Goal: Information Seeking & Learning: Learn about a topic

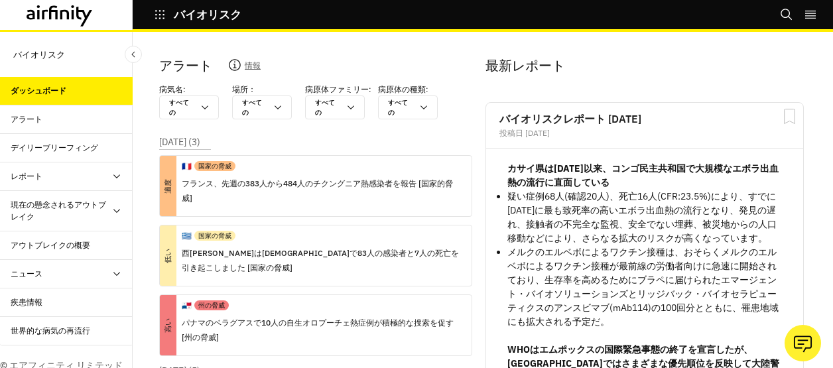
click at [57, 240] on div "アウトブレイクの概要" at bounding box center [51, 246] width 80 height 12
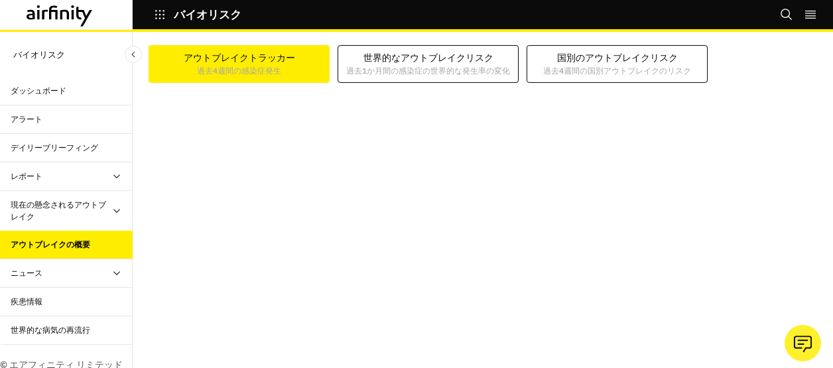
click at [100, 209] on div "現在の懸念されるアウトブレイク" at bounding box center [61, 211] width 101 height 24
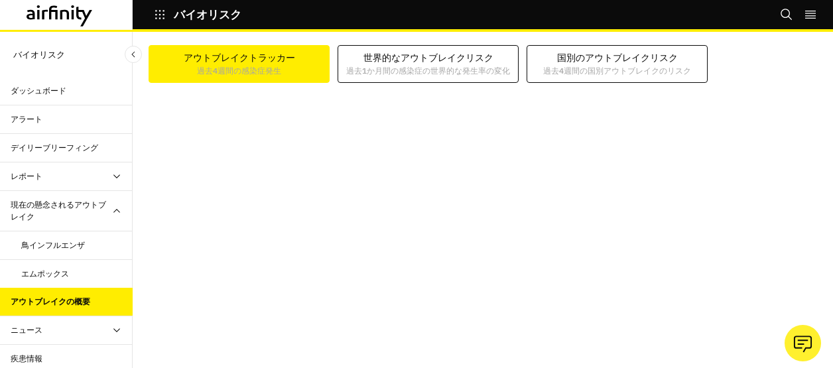
click at [49, 240] on div "鳥インフルエンザ" at bounding box center [53, 246] width 64 height 12
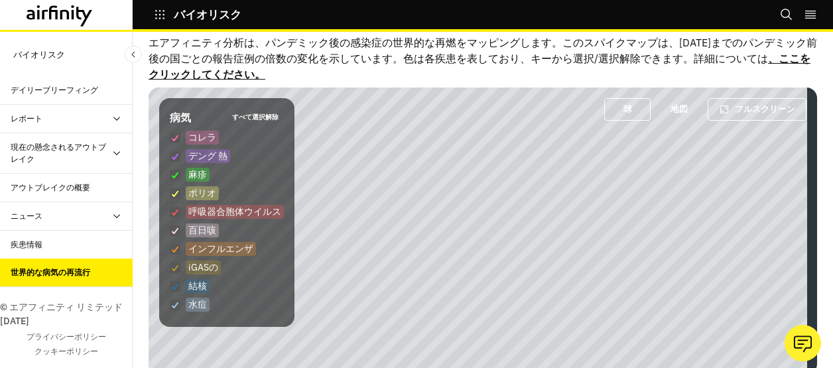
scroll to position [58, 0]
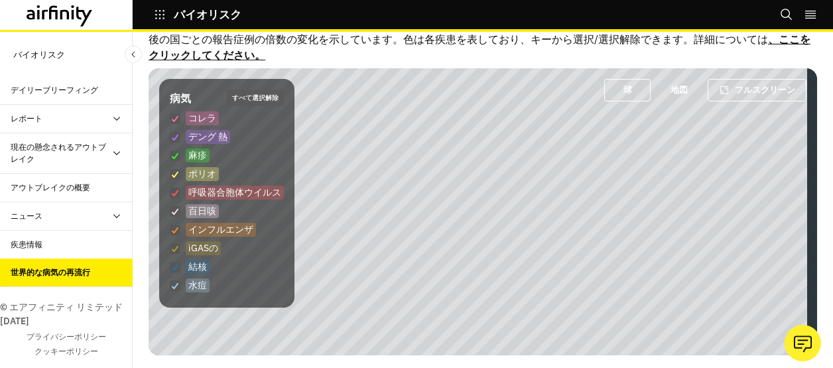
click at [262, 99] on button "すべて選択解除" at bounding box center [255, 98] width 57 height 17
